Goal: Information Seeking & Learning: Learn about a topic

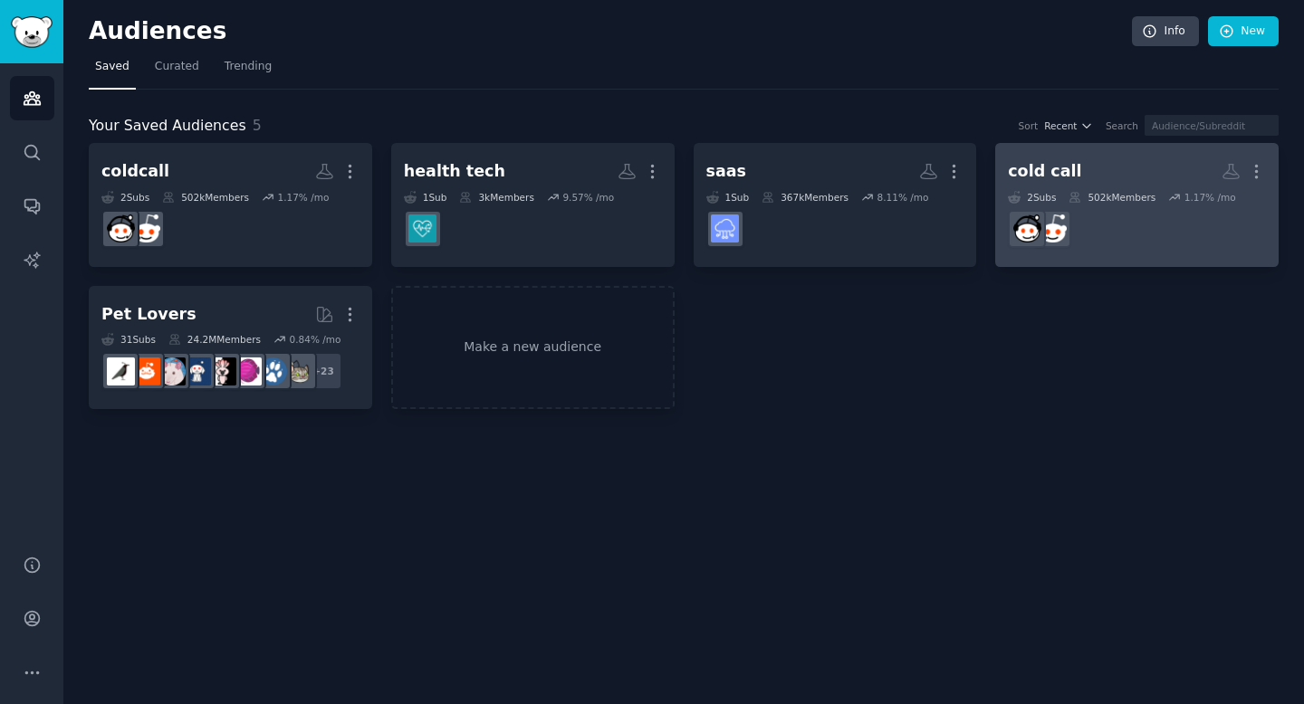
click at [1137, 195] on div "502k Members" at bounding box center [1111, 197] width 87 height 13
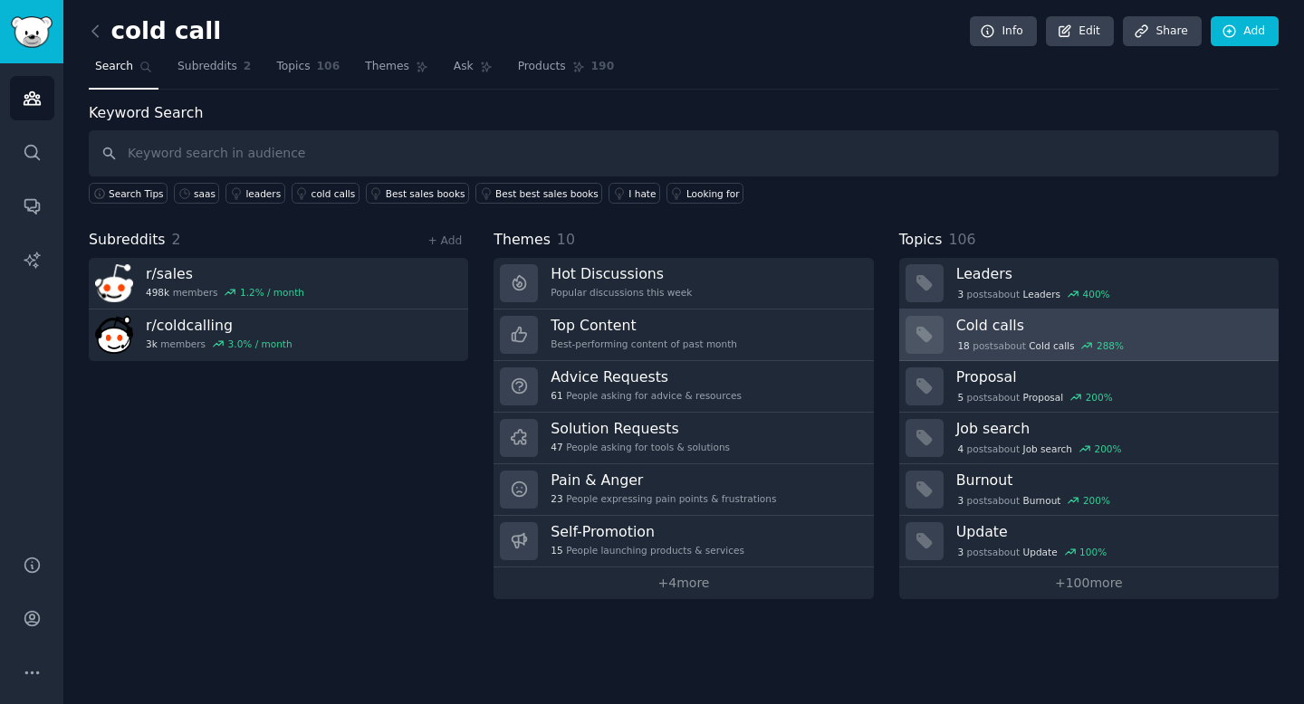
click at [1013, 340] on div "18 post s about Cold calls 288 %" at bounding box center [1040, 346] width 169 height 16
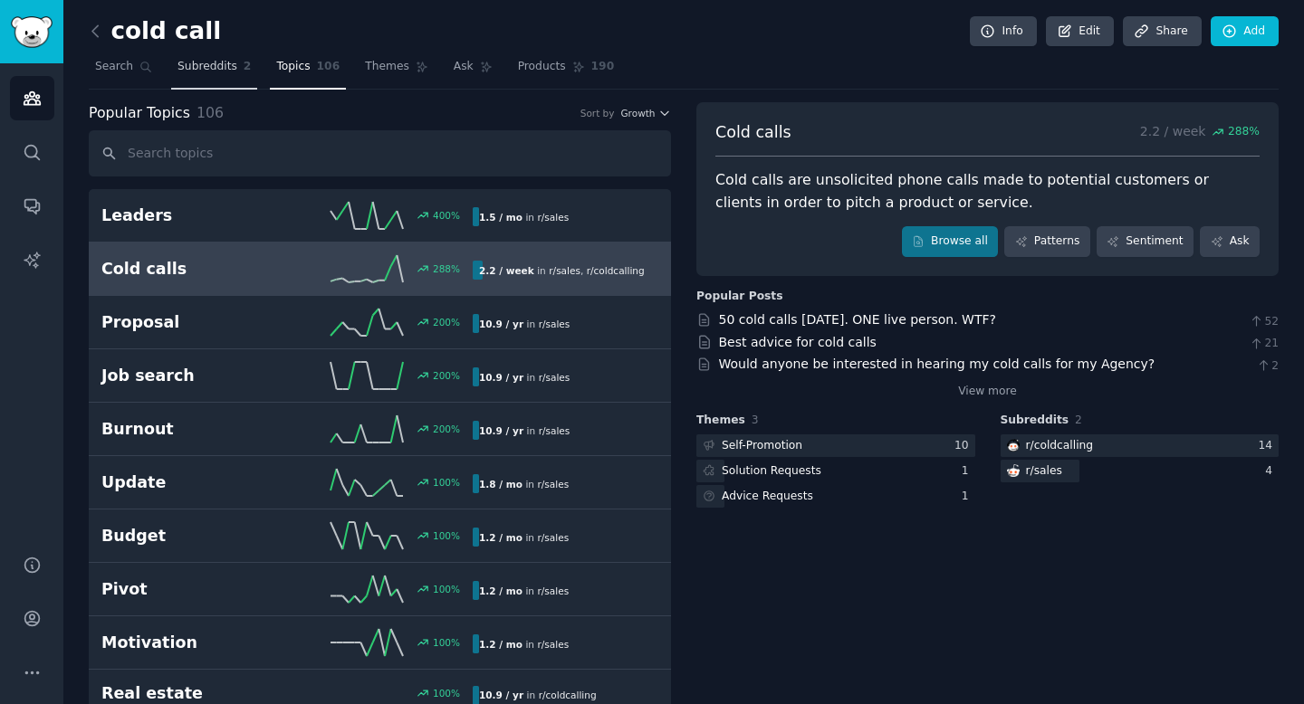
click at [198, 69] on span "Subreddits" at bounding box center [207, 67] width 60 height 16
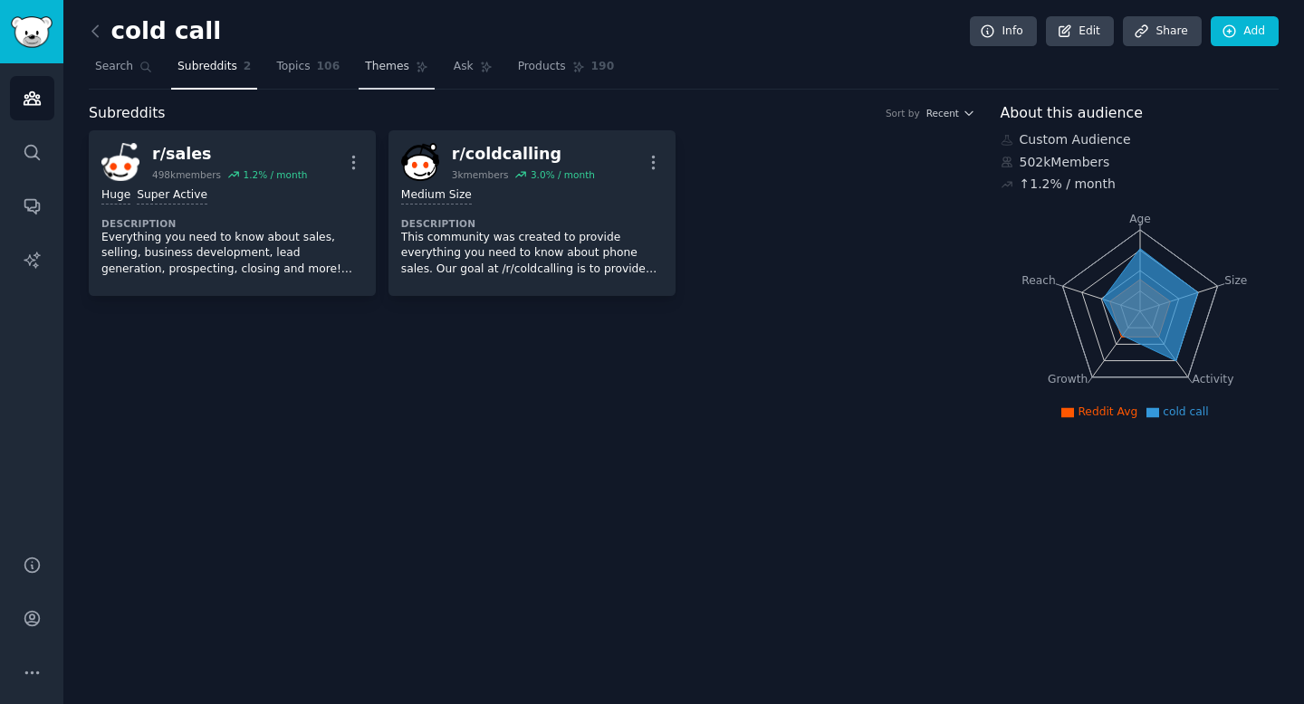
click at [381, 74] on link "Themes" at bounding box center [397, 71] width 76 height 37
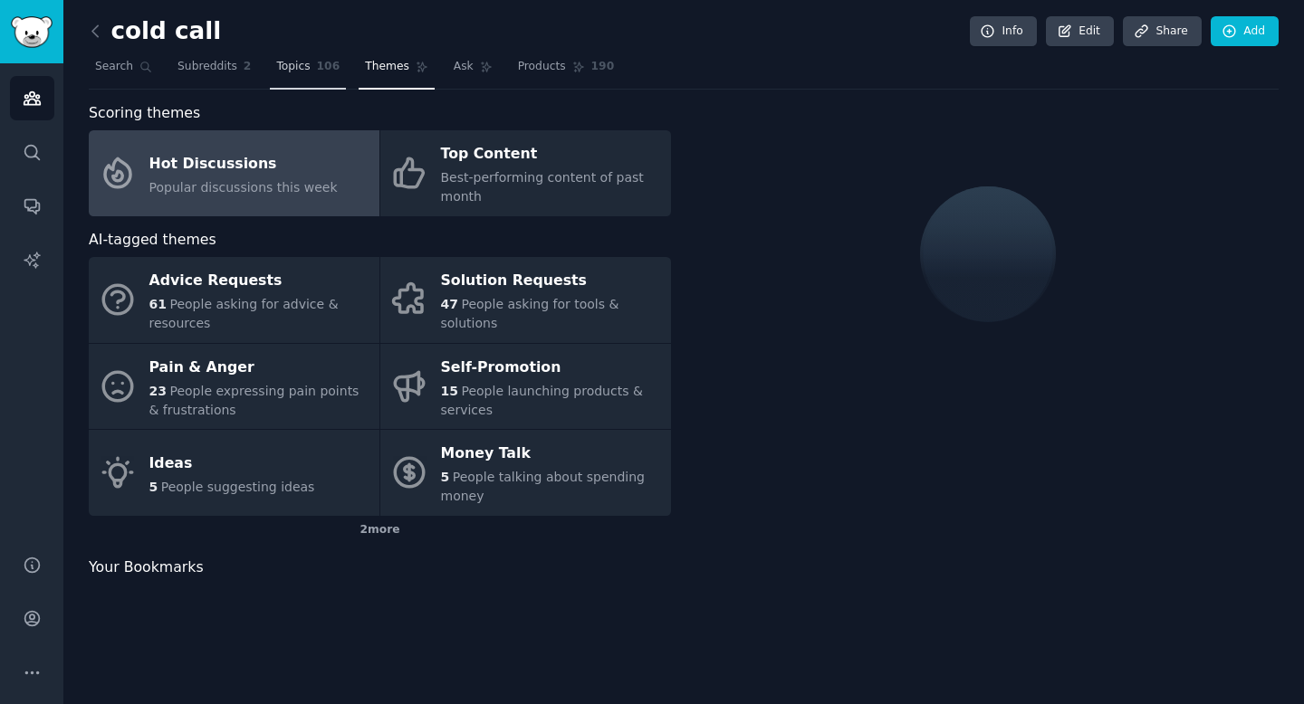
click at [290, 74] on link "Topics 106" at bounding box center [308, 71] width 76 height 37
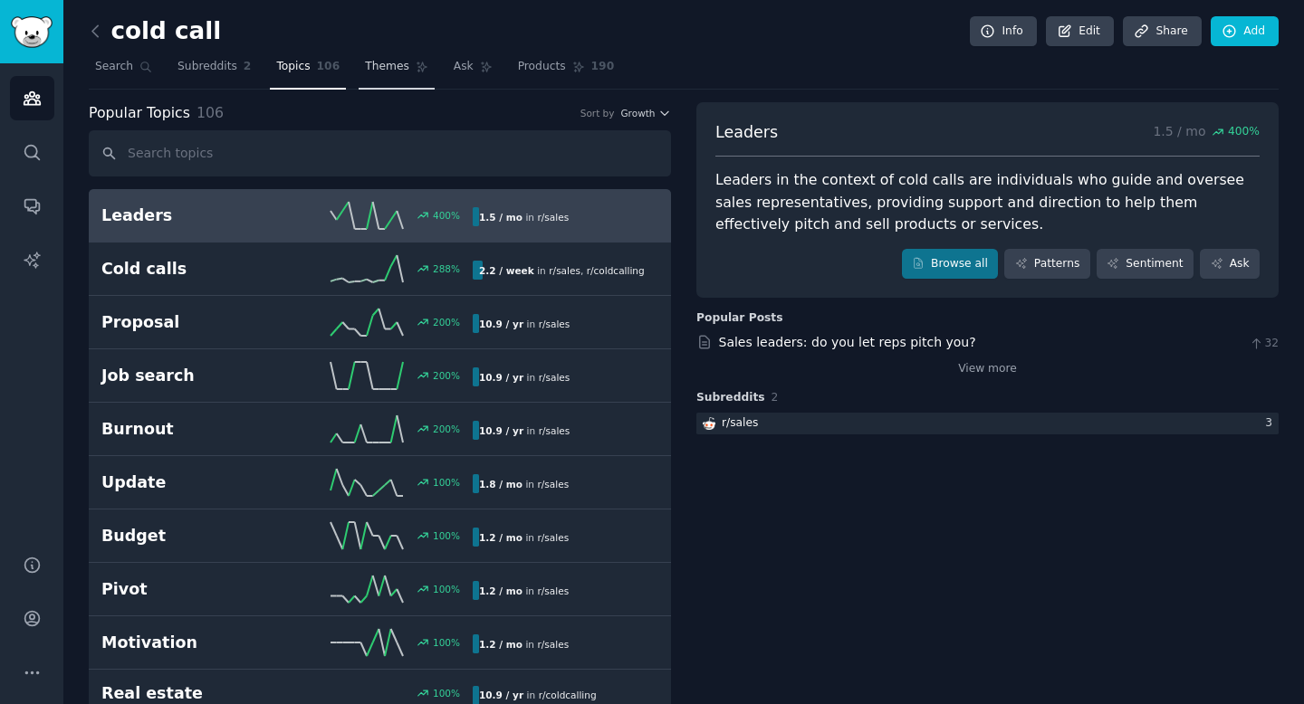
click at [391, 66] on span "Themes" at bounding box center [387, 67] width 44 height 16
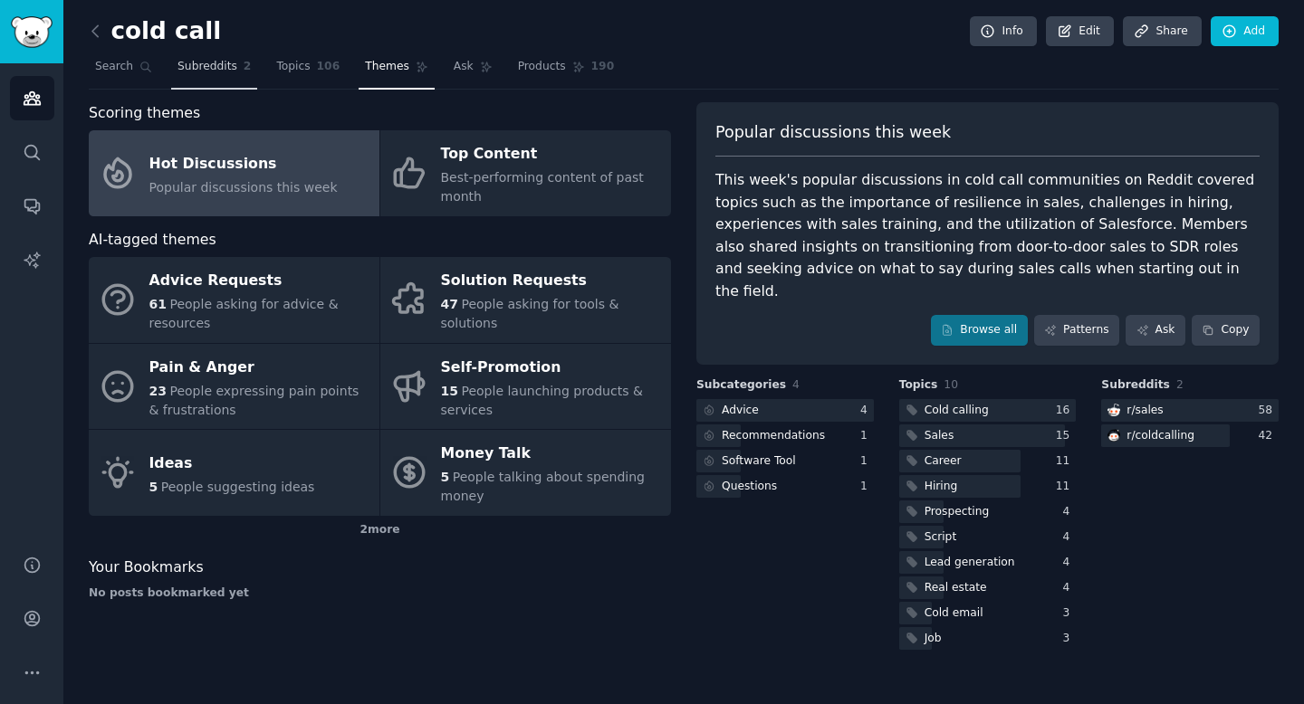
click at [219, 58] on link "Subreddits 2" at bounding box center [214, 71] width 86 height 37
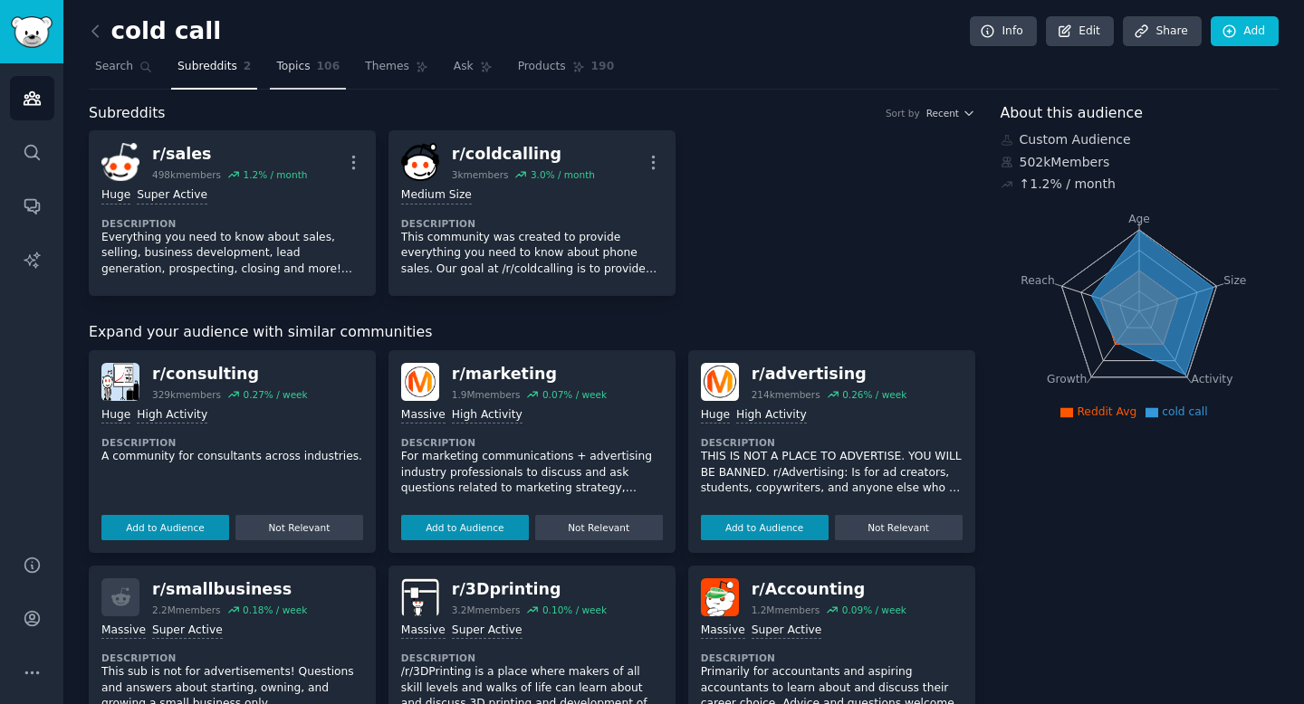
click at [299, 72] on span "Topics" at bounding box center [293, 67] width 34 height 16
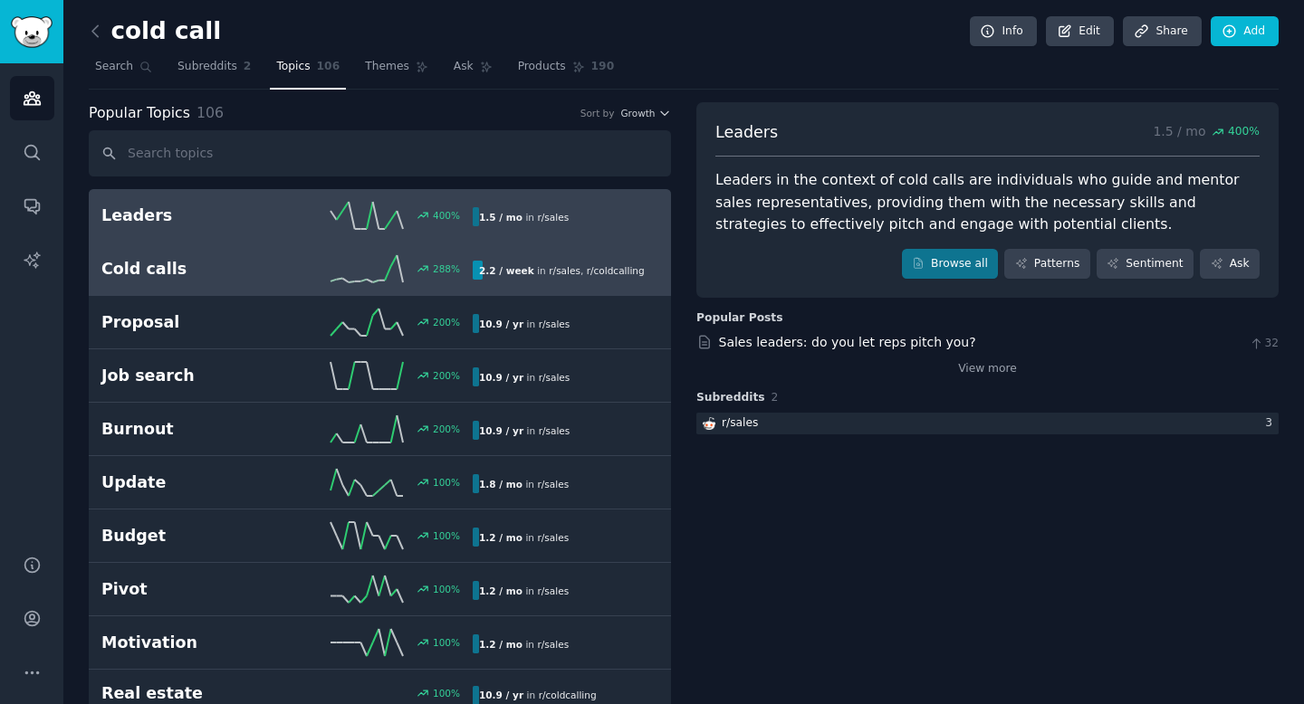
click at [328, 274] on div "288 %" at bounding box center [380, 268] width 186 height 27
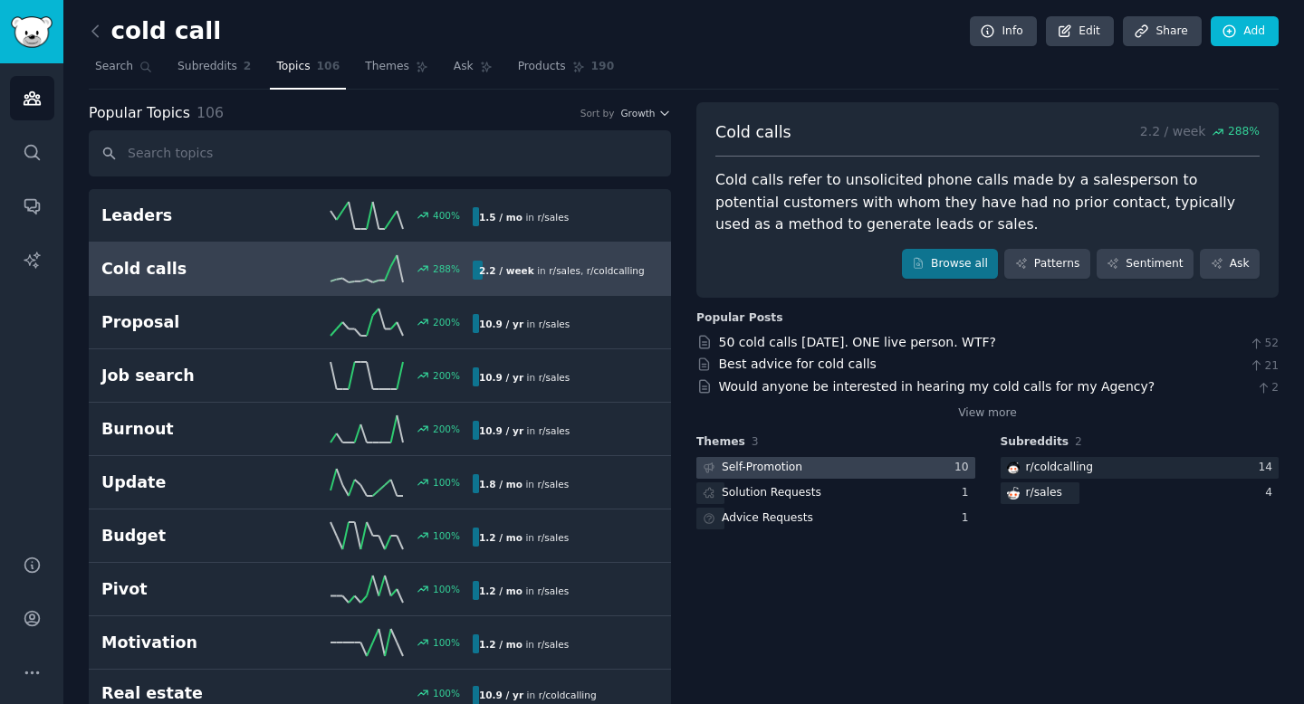
click at [798, 462] on div "Self-Promotion" at bounding box center [751, 468] width 110 height 23
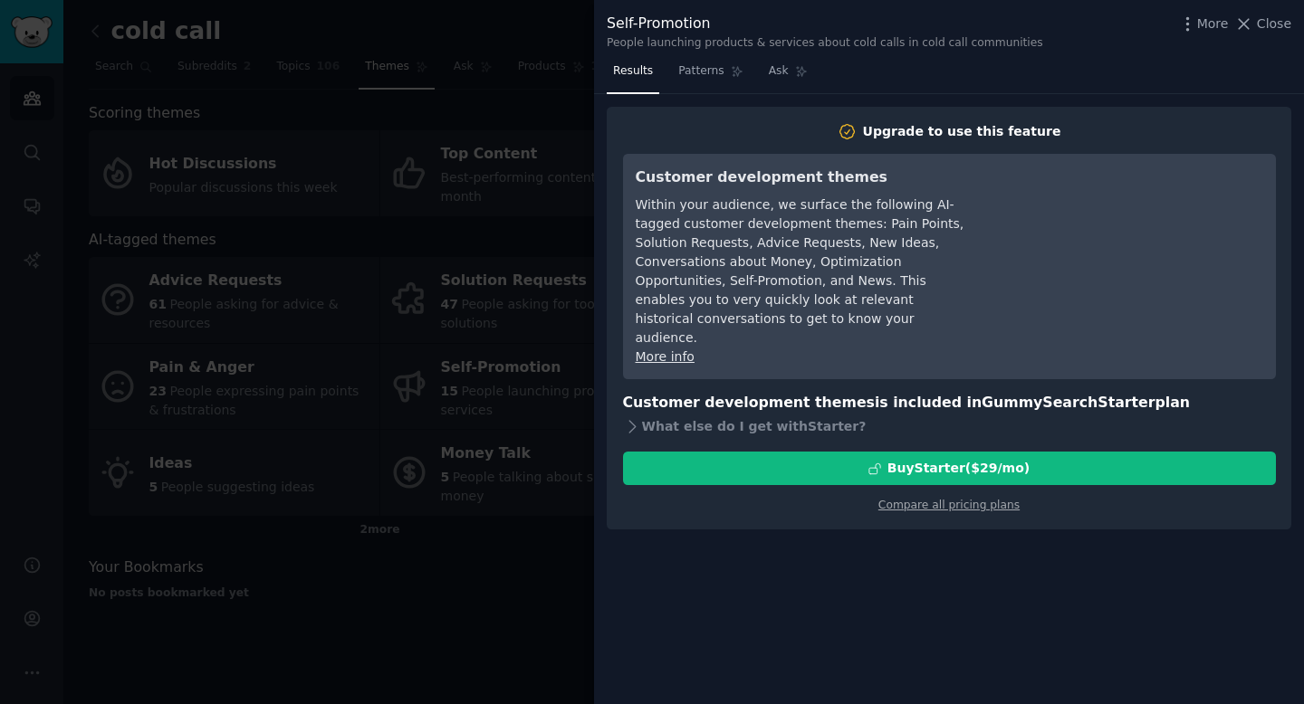
click at [549, 65] on div at bounding box center [652, 352] width 1304 height 704
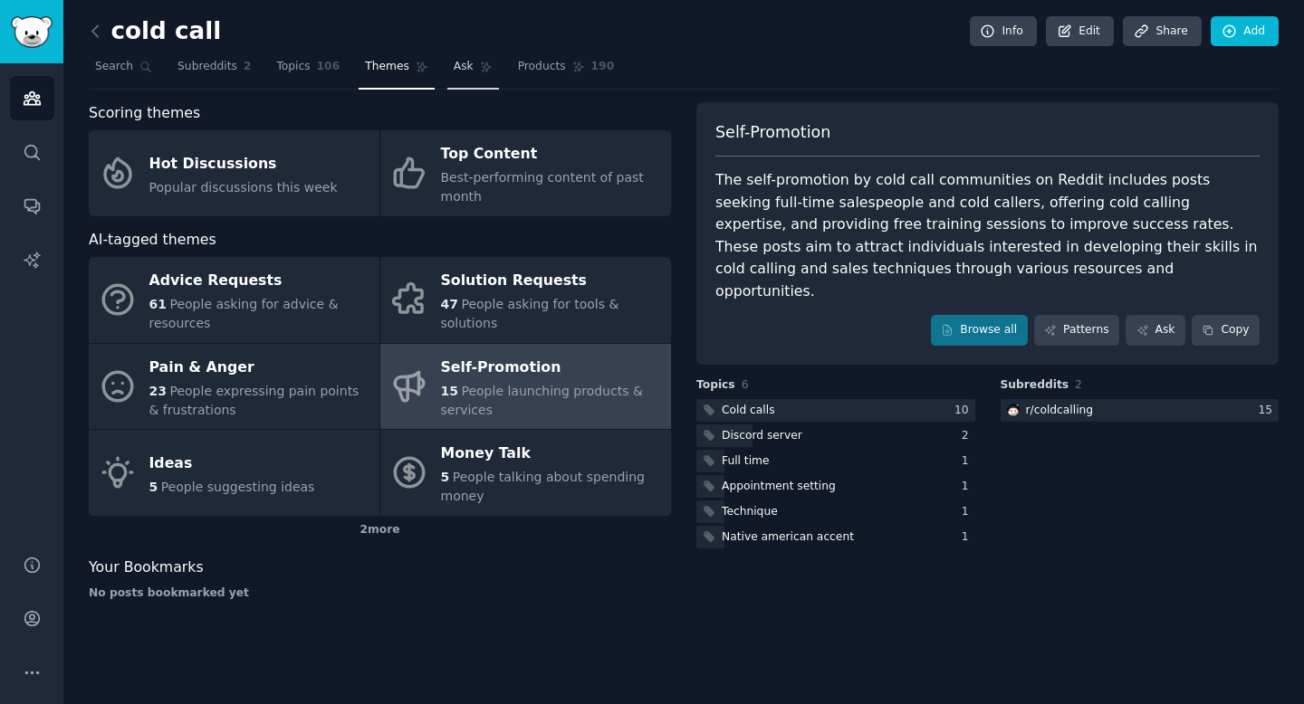
click at [471, 63] on link "Ask" at bounding box center [473, 71] width 52 height 37
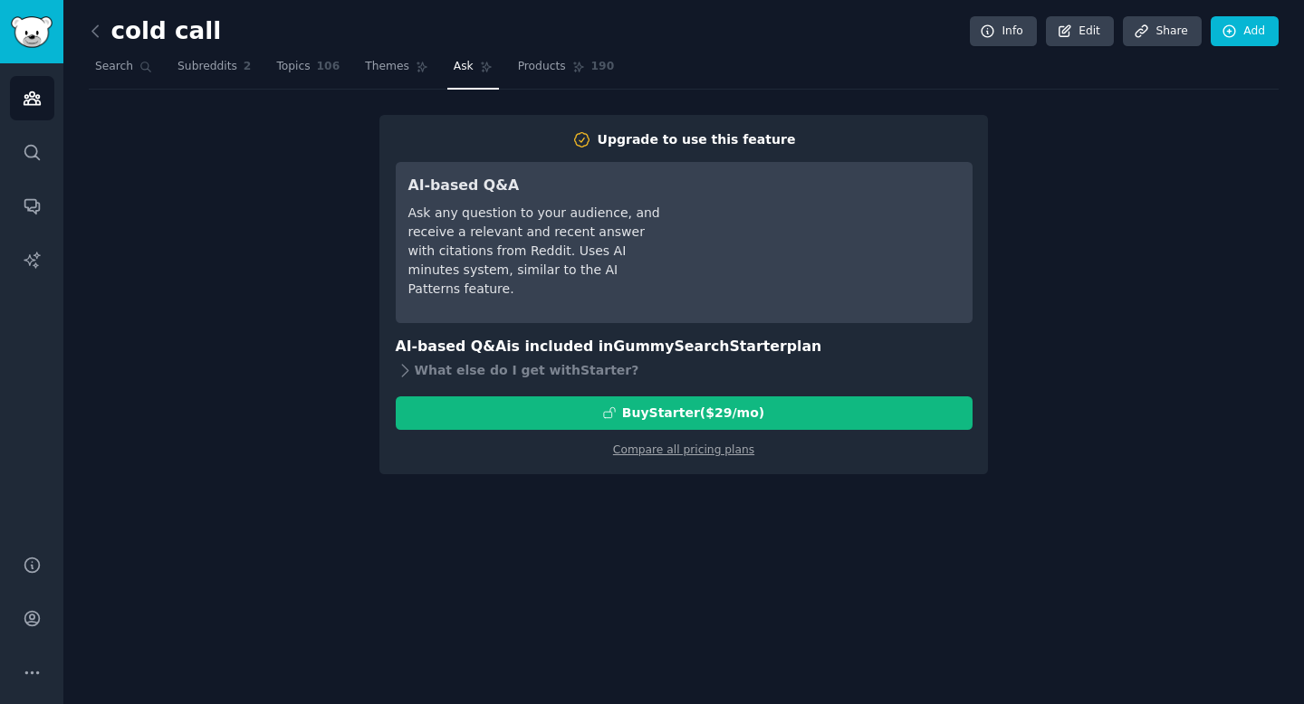
click at [497, 194] on h3 "AI-based Q&A" at bounding box center [535, 186] width 254 height 23
click at [396, 56] on link "Themes" at bounding box center [397, 71] width 76 height 37
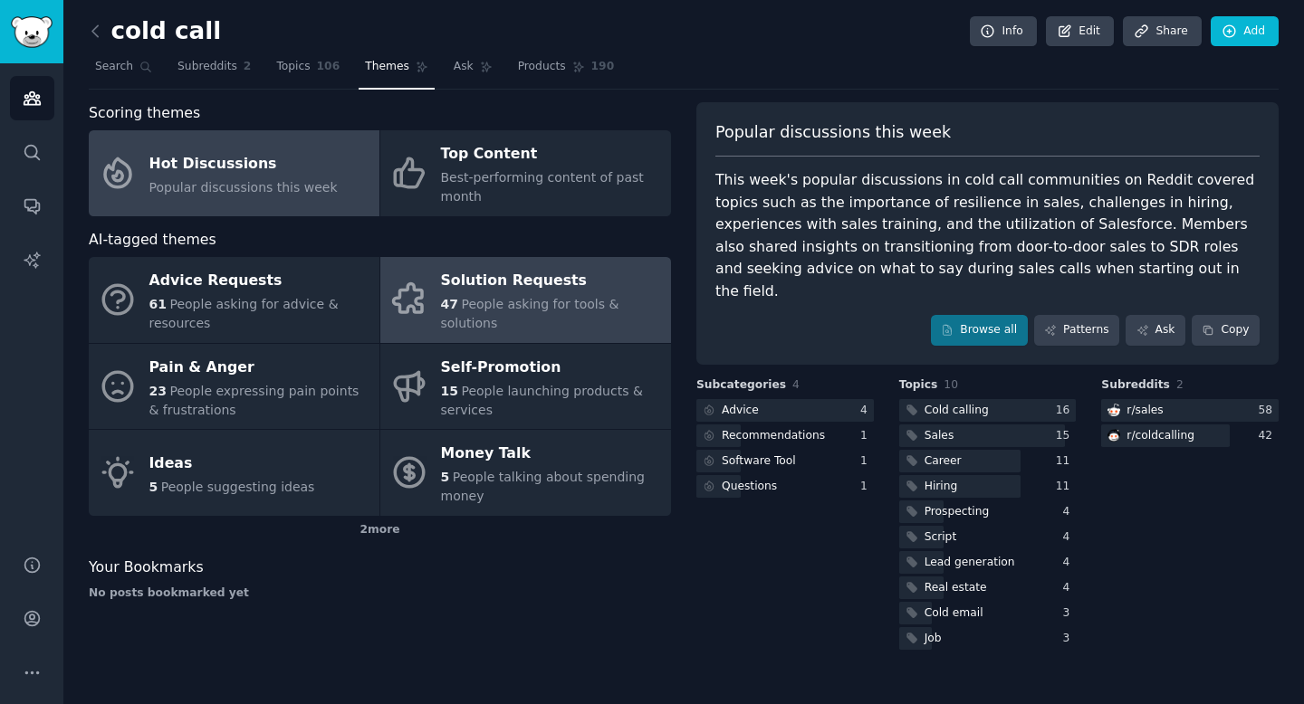
click at [438, 305] on link "Solution Requests 47 People asking for tools & solutions" at bounding box center [525, 300] width 291 height 86
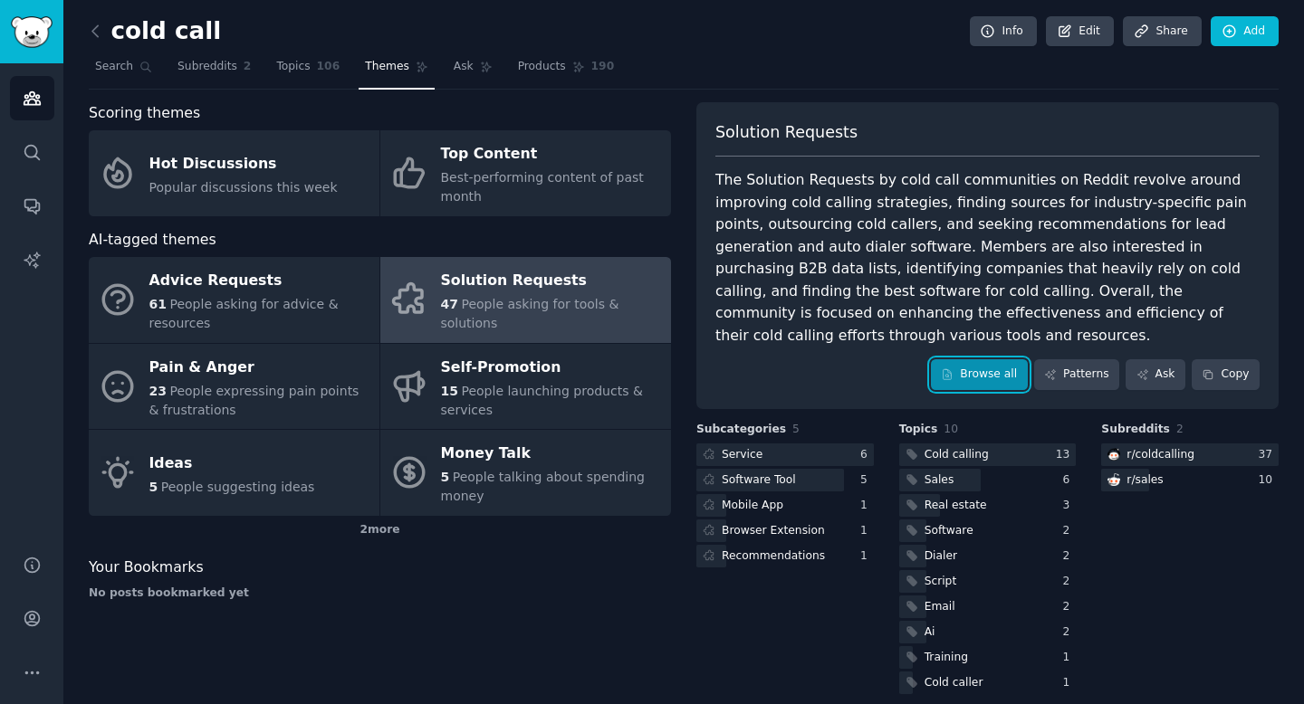
click at [977, 359] on link "Browse all" at bounding box center [979, 374] width 97 height 31
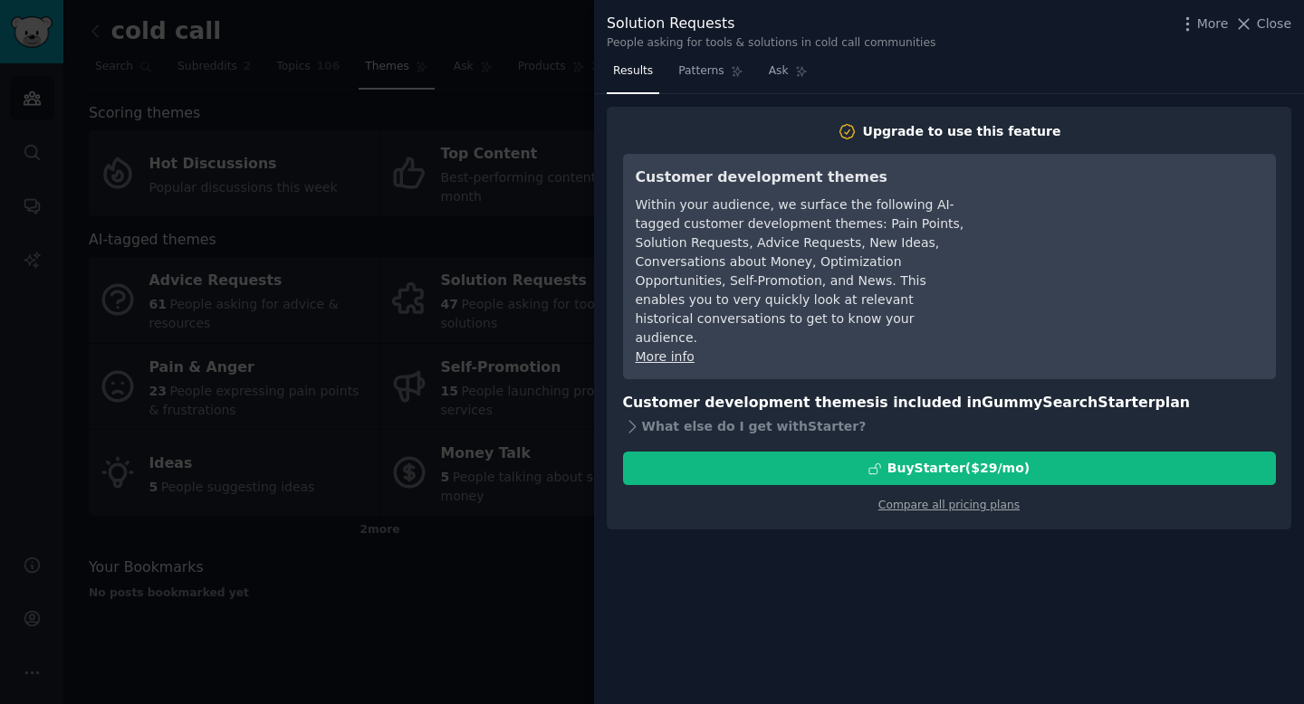
click at [578, 262] on div at bounding box center [652, 352] width 1304 height 704
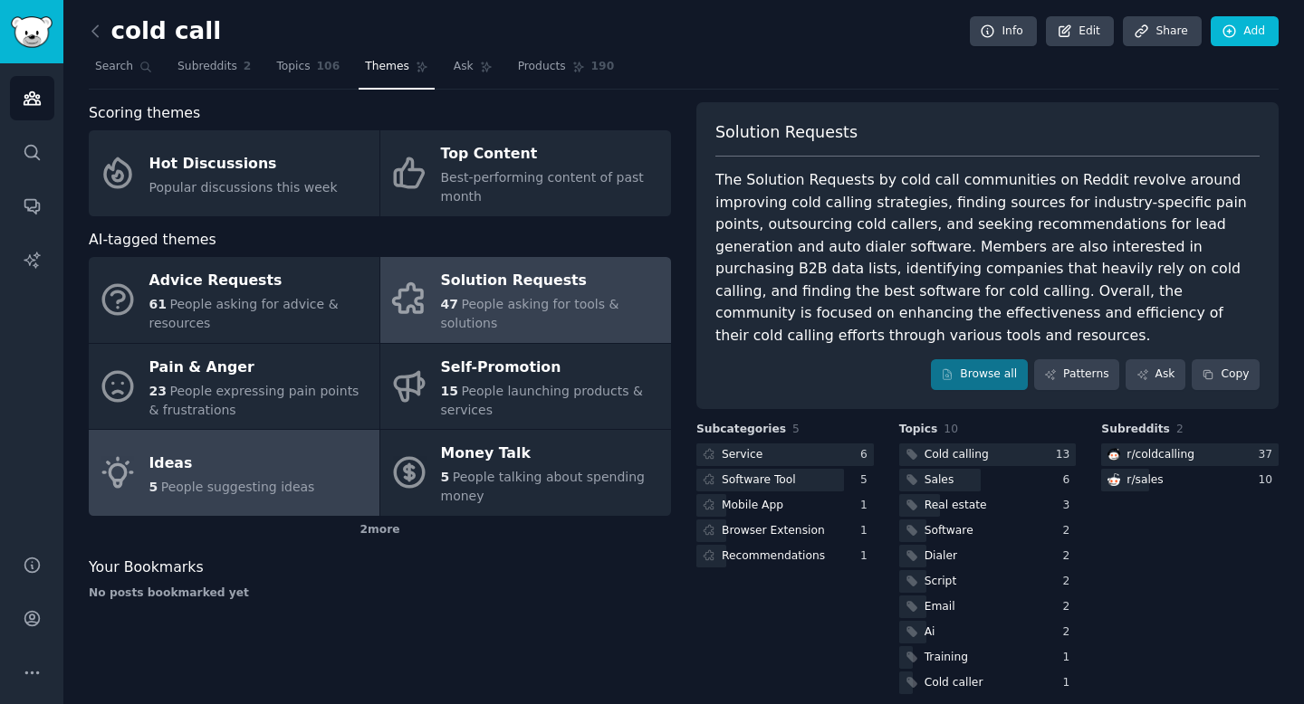
click at [307, 452] on link "Ideas 5 People suggesting ideas" at bounding box center [234, 473] width 291 height 86
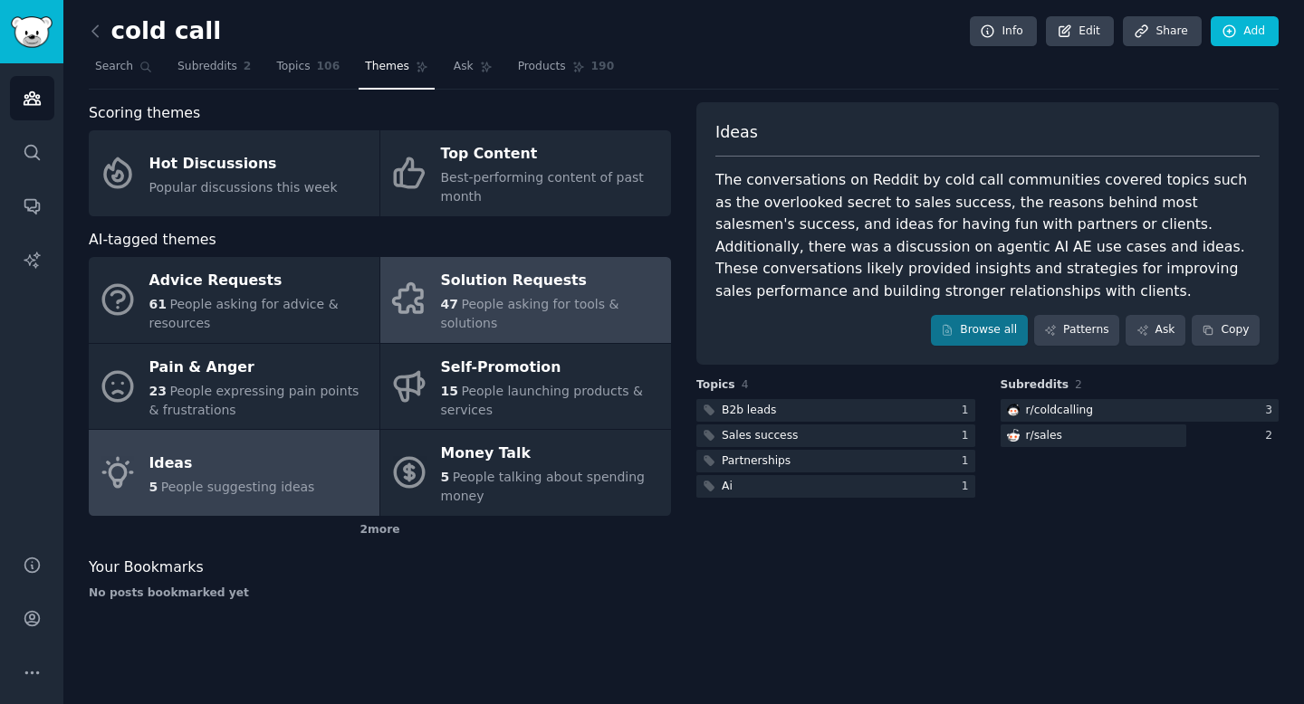
click at [522, 296] on div "Solution Requests" at bounding box center [551, 281] width 221 height 29
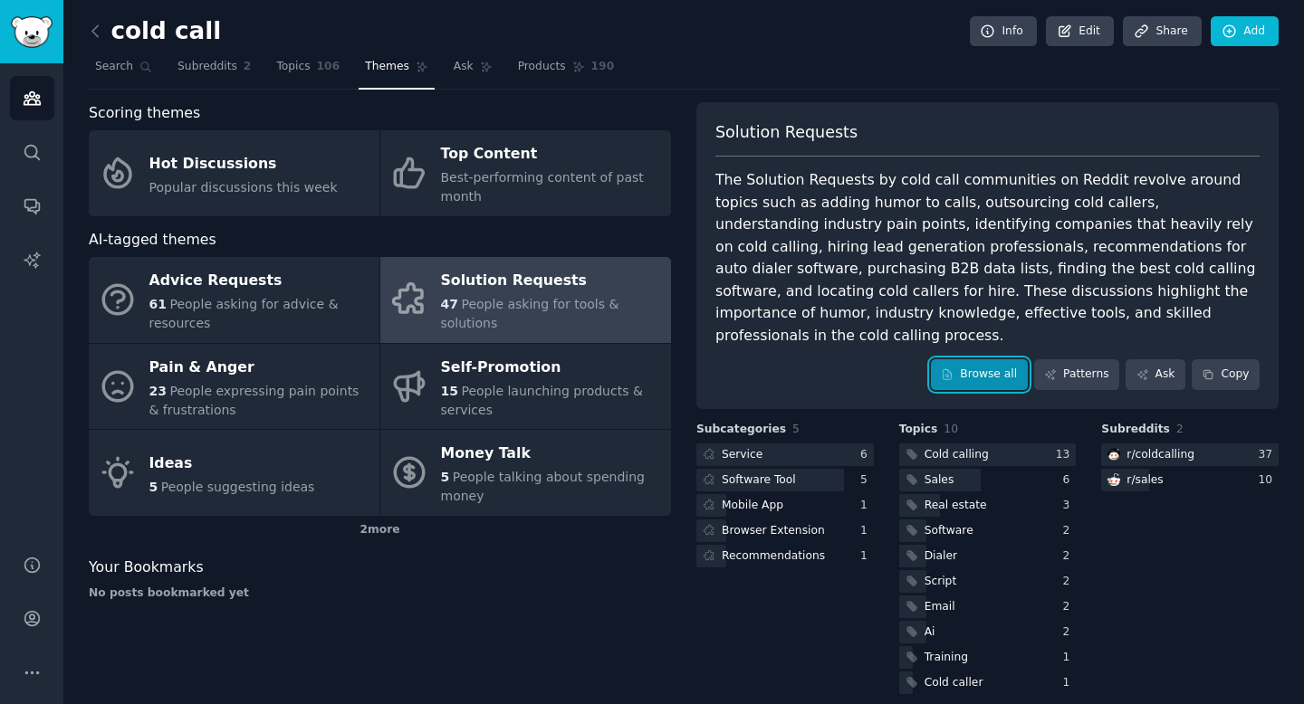
click at [988, 359] on link "Browse all" at bounding box center [979, 374] width 97 height 31
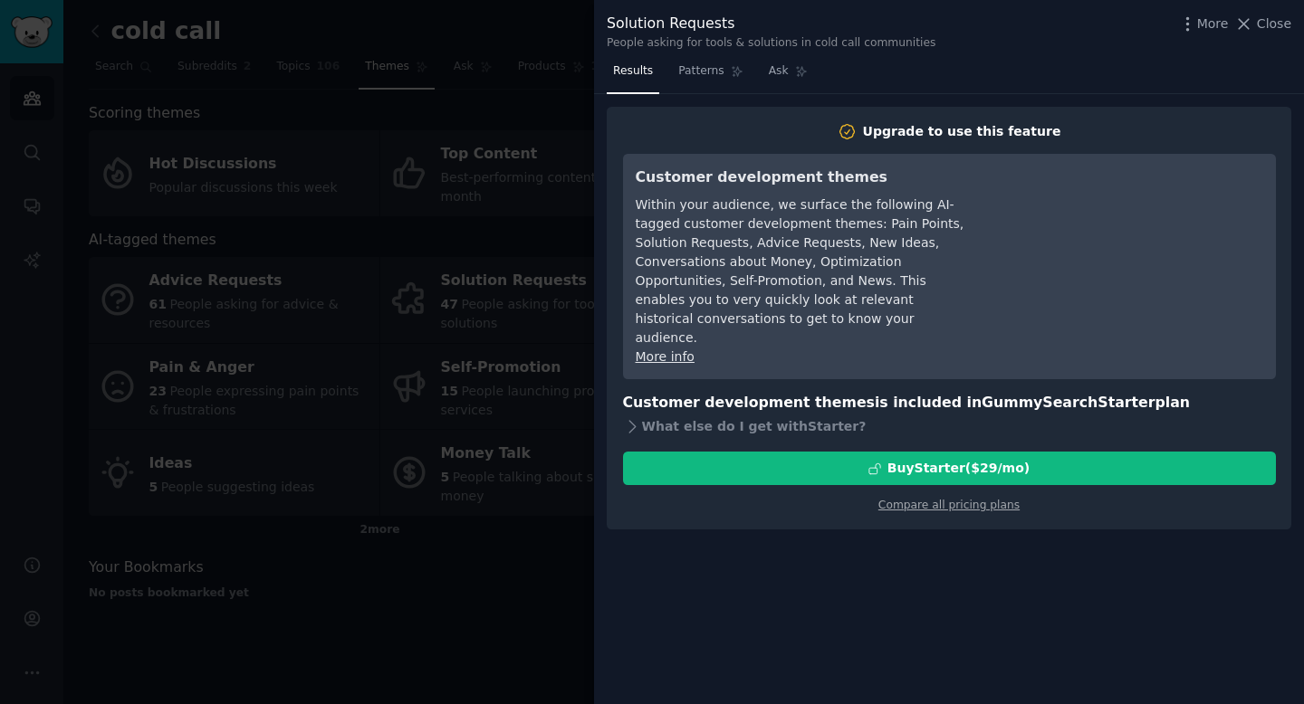
click at [558, 222] on div at bounding box center [652, 352] width 1304 height 704
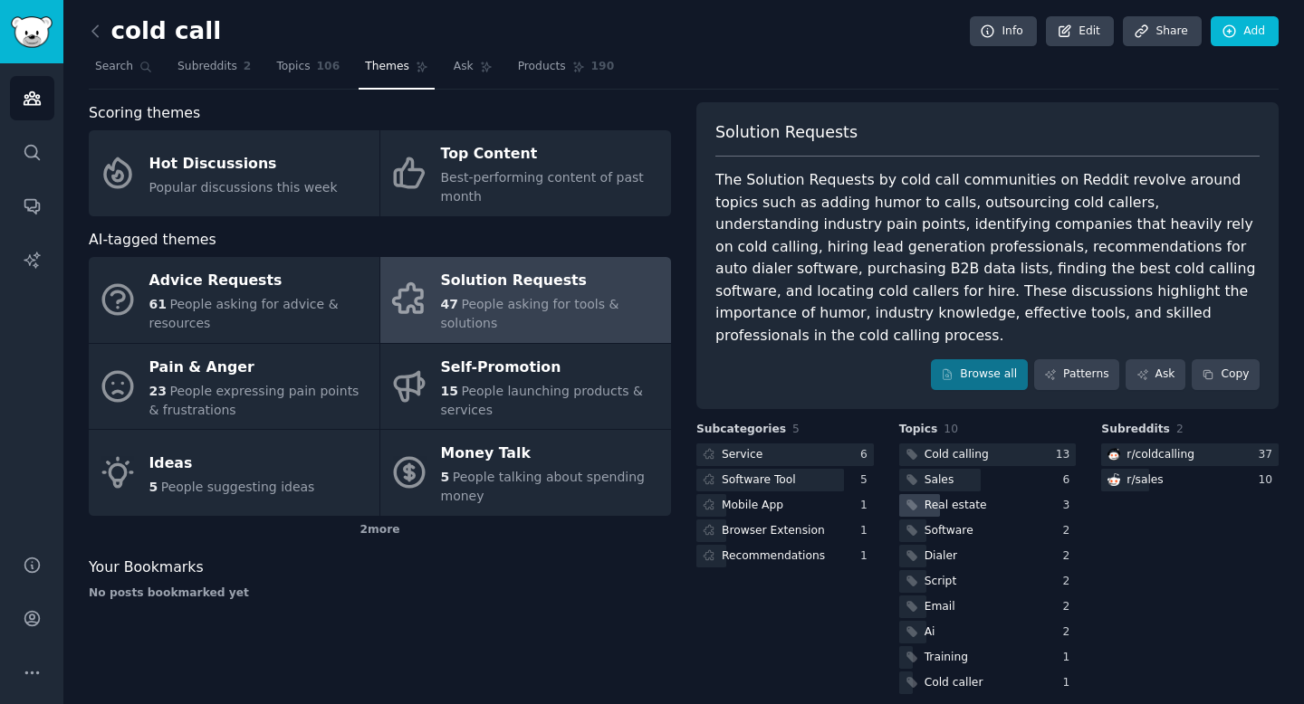
click at [945, 498] on div "Real estate" at bounding box center [956, 506] width 62 height 16
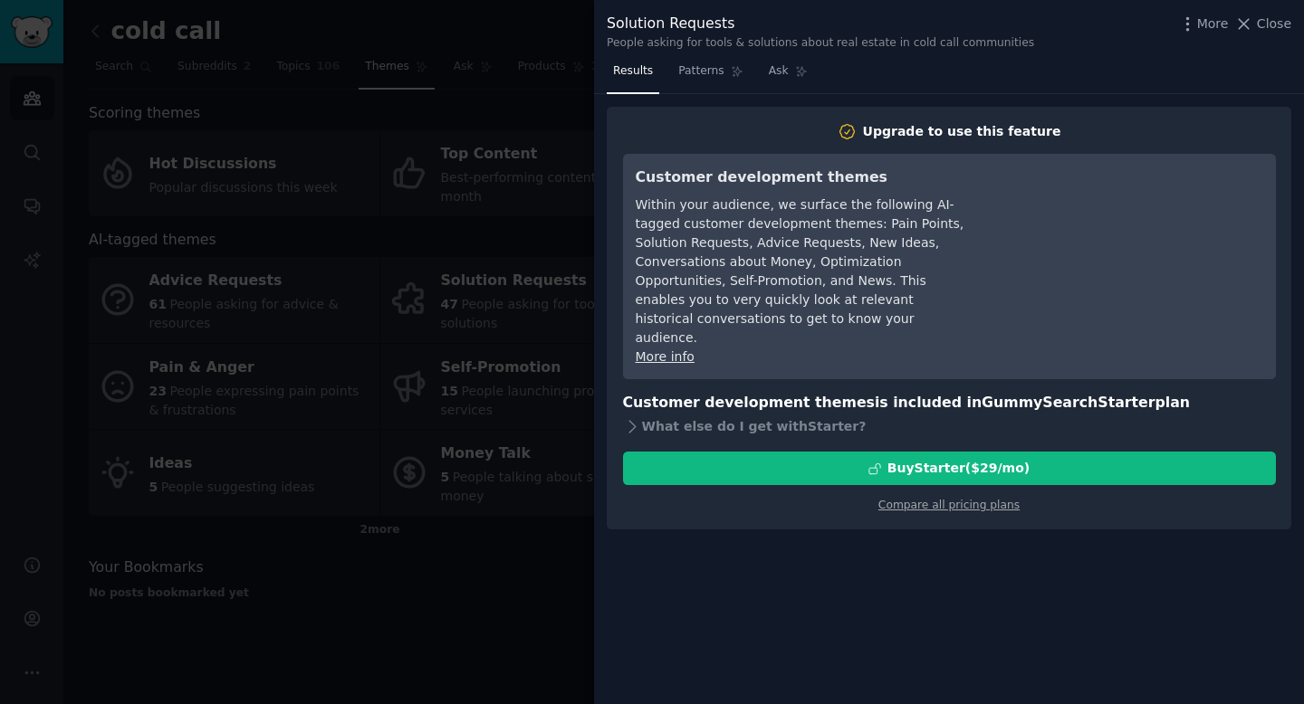
click at [564, 125] on div at bounding box center [652, 352] width 1304 height 704
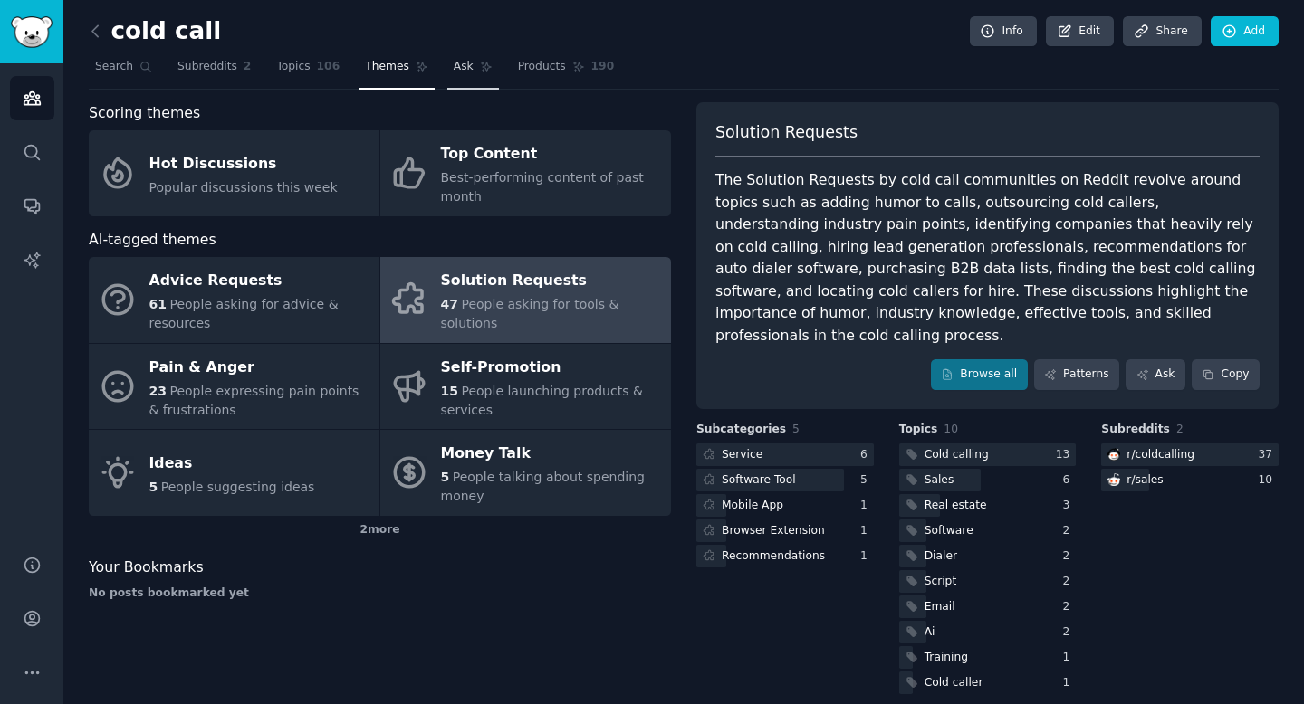
click at [467, 66] on link "Ask" at bounding box center [473, 71] width 52 height 37
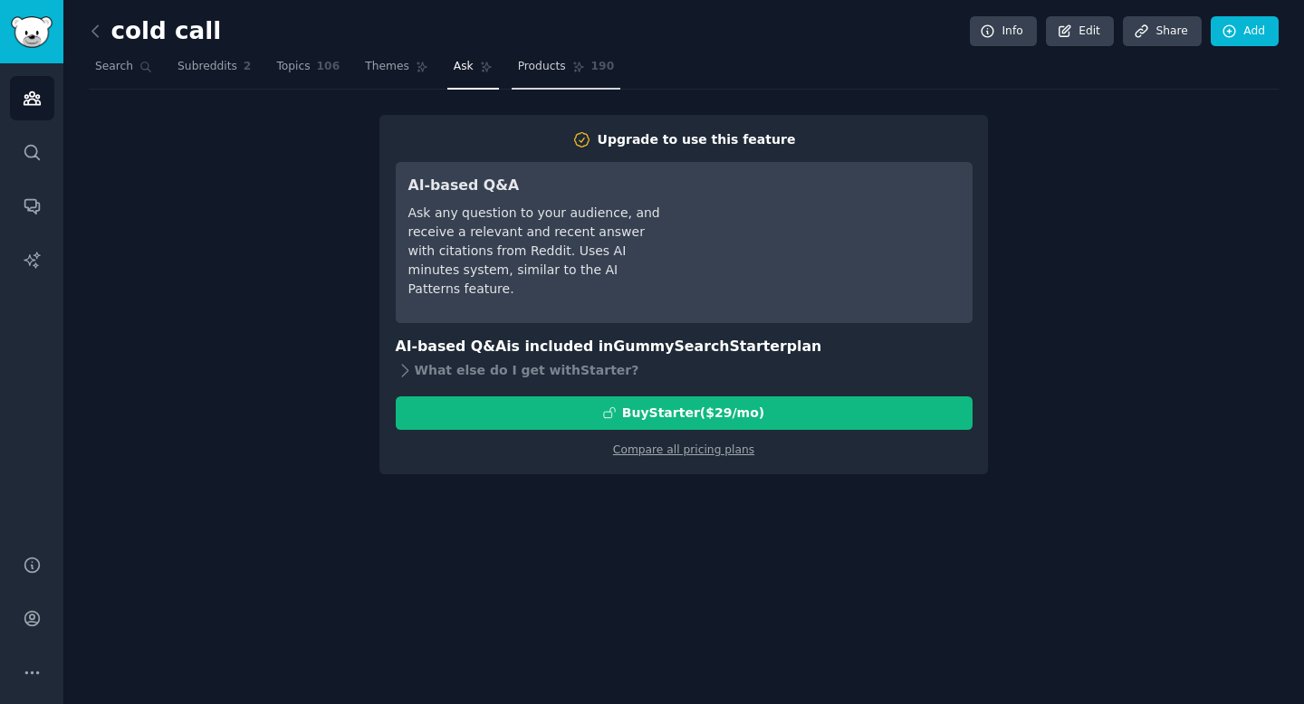
click at [542, 72] on span "Products" at bounding box center [542, 67] width 48 height 16
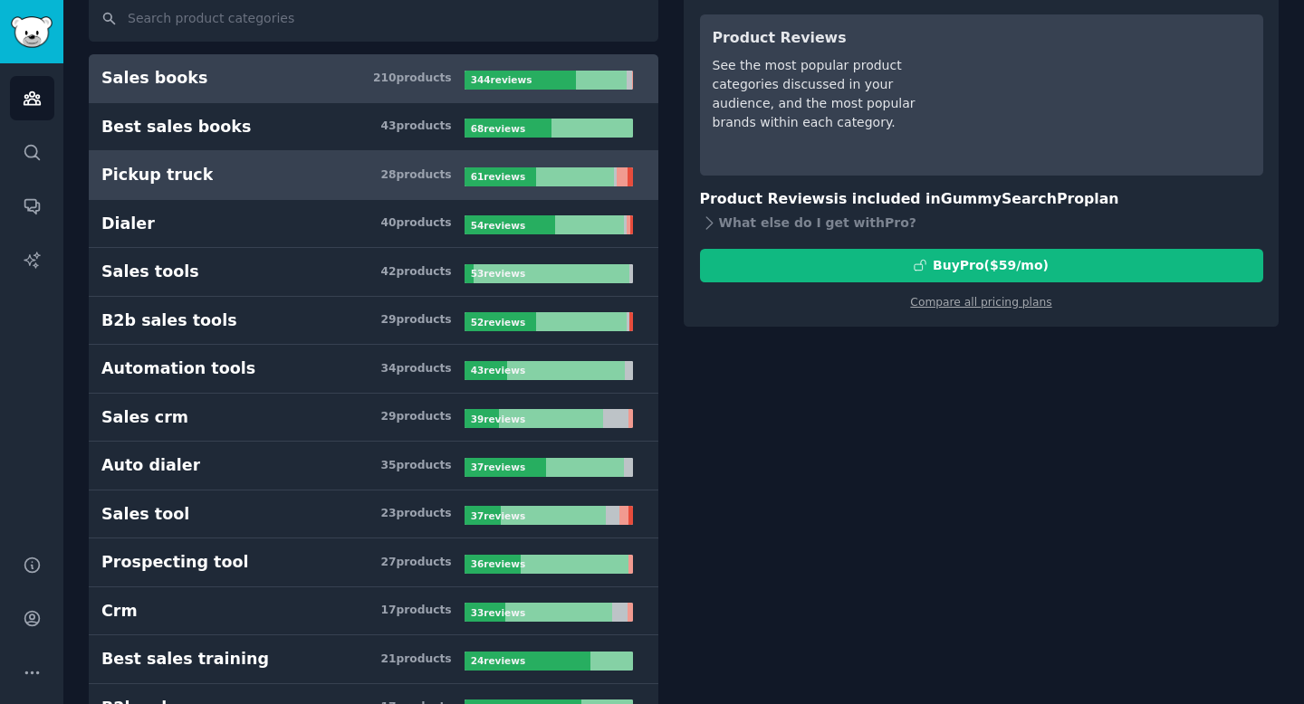
scroll to position [160, 0]
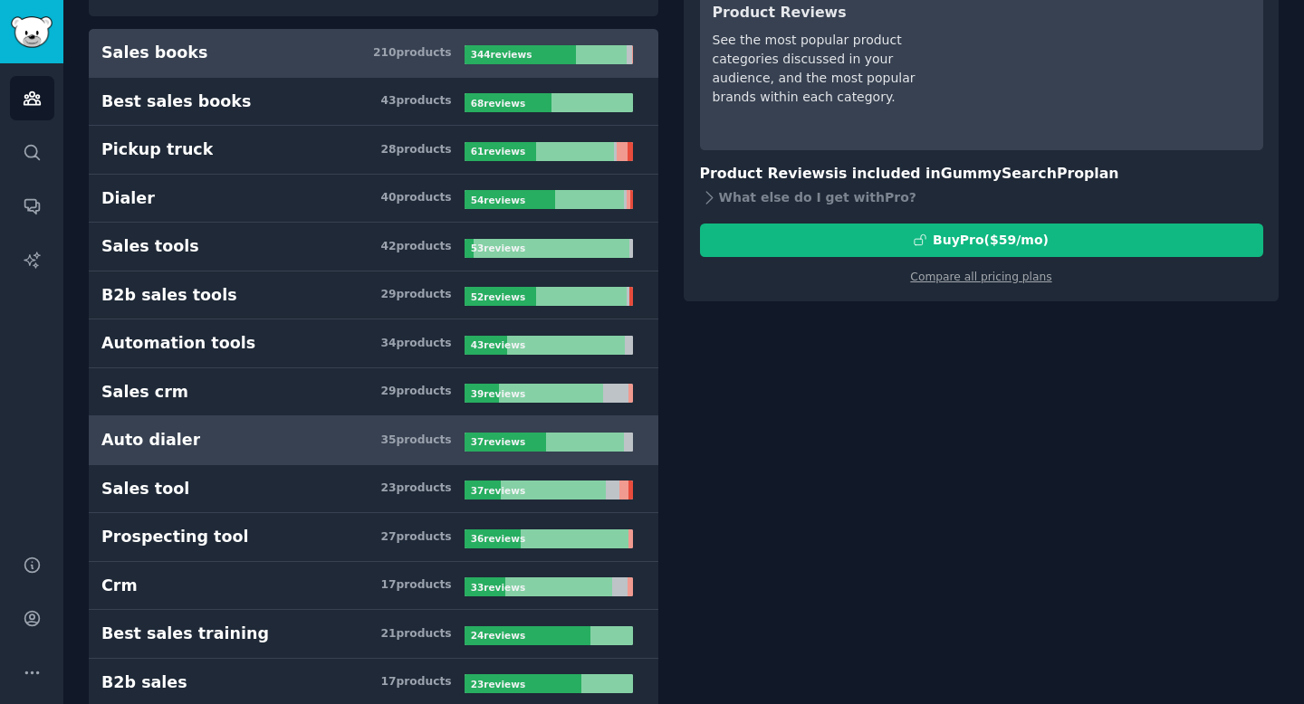
click at [312, 436] on h3 "Auto dialer 35 product s" at bounding box center [282, 440] width 363 height 23
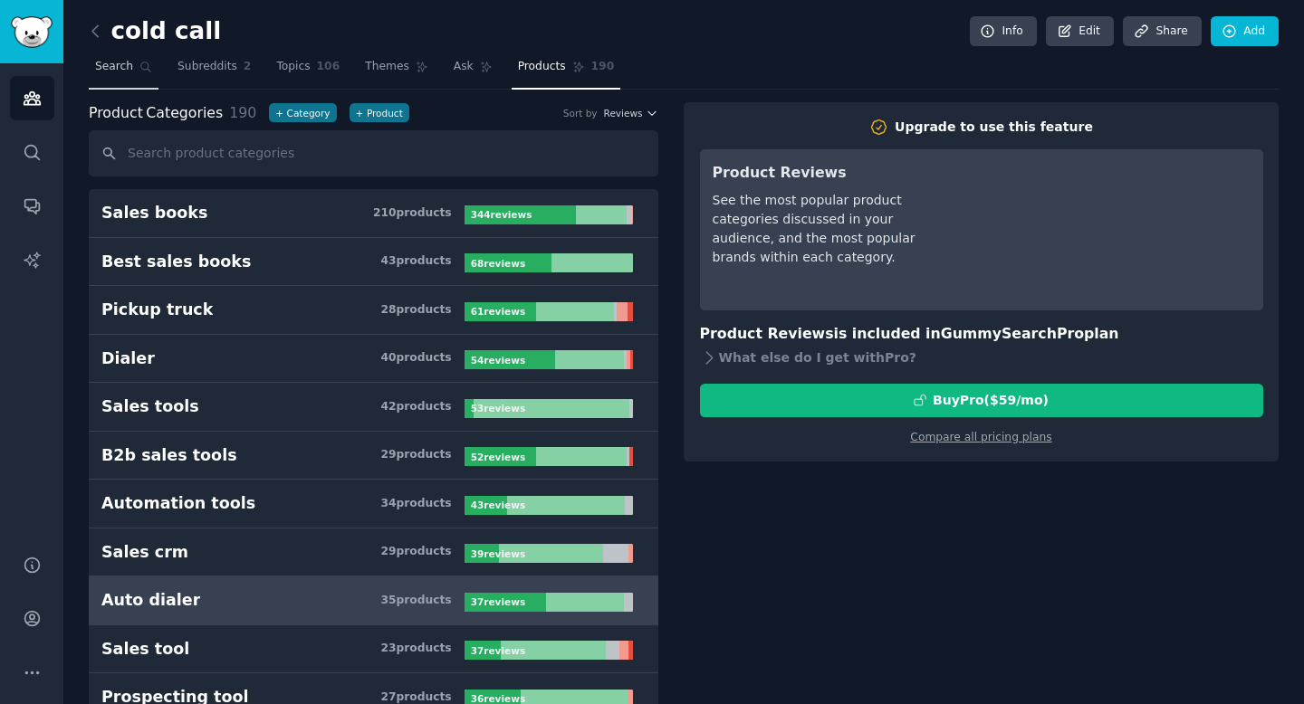
click at [120, 66] on span "Search" at bounding box center [114, 67] width 38 height 16
